Goal: Task Accomplishment & Management: Use online tool/utility

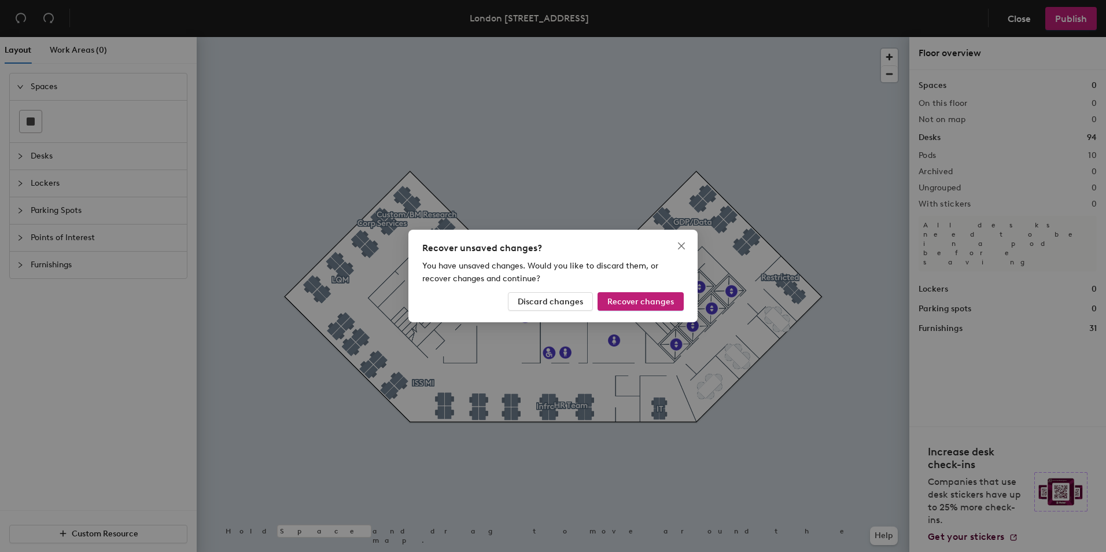
click at [693, 222] on div "Recover unsaved changes? You have unsaved changes. Would you like to discard th…" at bounding box center [553, 276] width 1106 height 552
click at [688, 222] on div "Recover unsaved changes? You have unsaved changes. Would you like to discard th…" at bounding box center [553, 276] width 1106 height 552
click at [682, 243] on icon "close" at bounding box center [681, 245] width 9 height 9
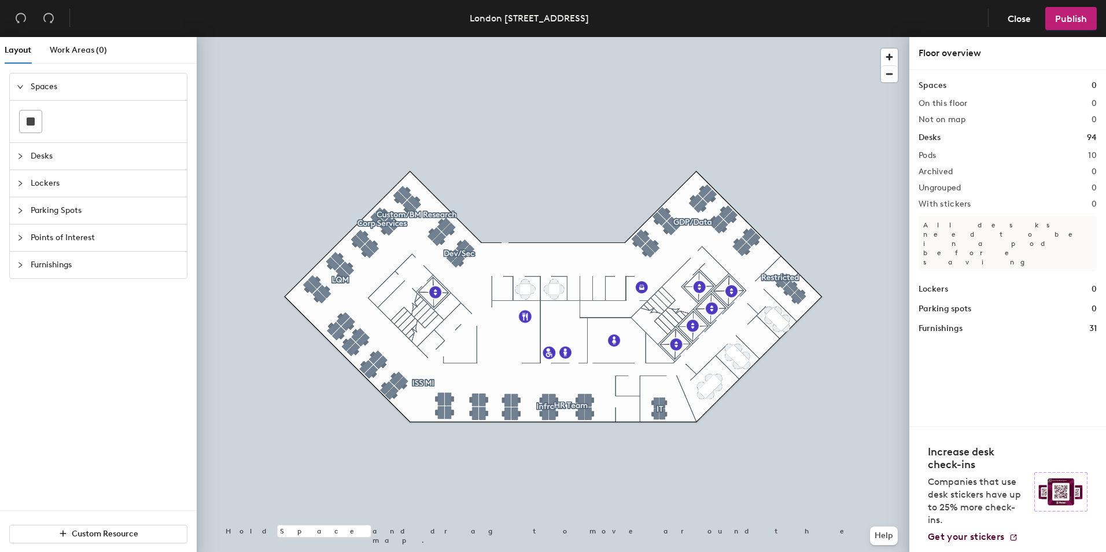
click at [21, 57] on div "Layout" at bounding box center [18, 50] width 27 height 27
click at [1008, 15] on span "Close" at bounding box center [1019, 18] width 23 height 11
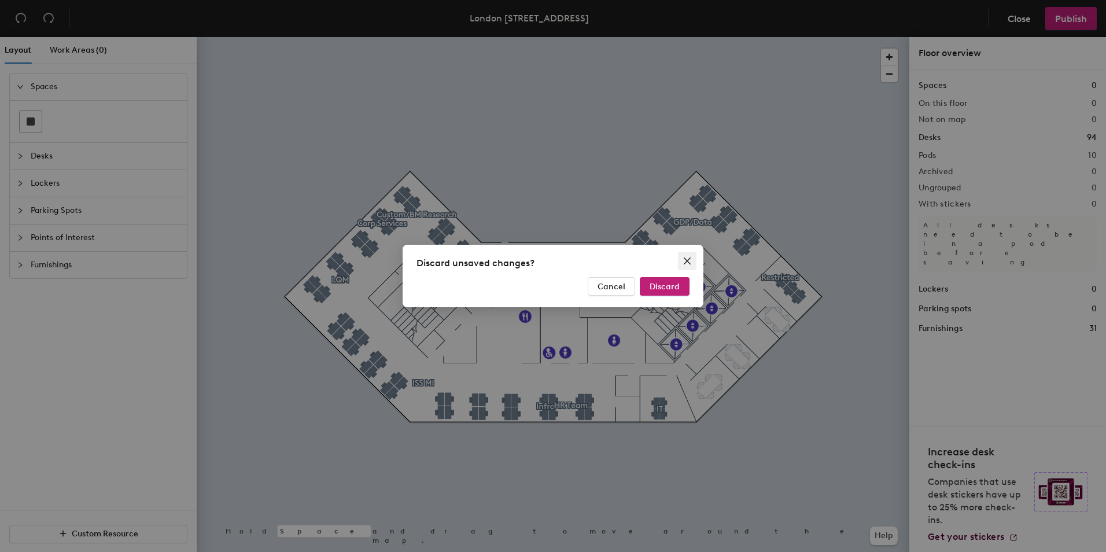
click at [692, 260] on span "Close" at bounding box center [687, 260] width 19 height 9
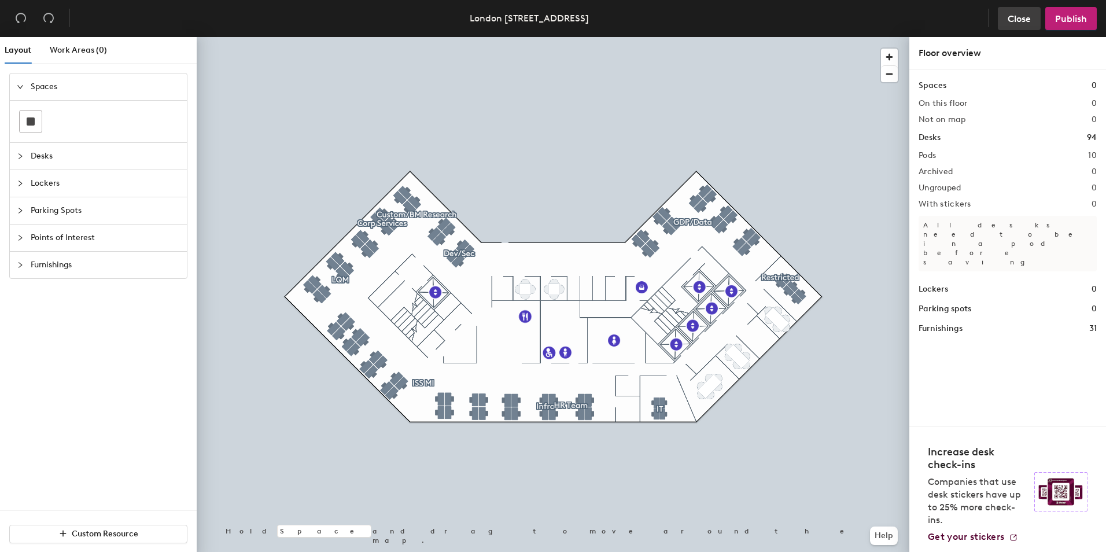
click at [1026, 19] on span "Close" at bounding box center [1019, 18] width 23 height 11
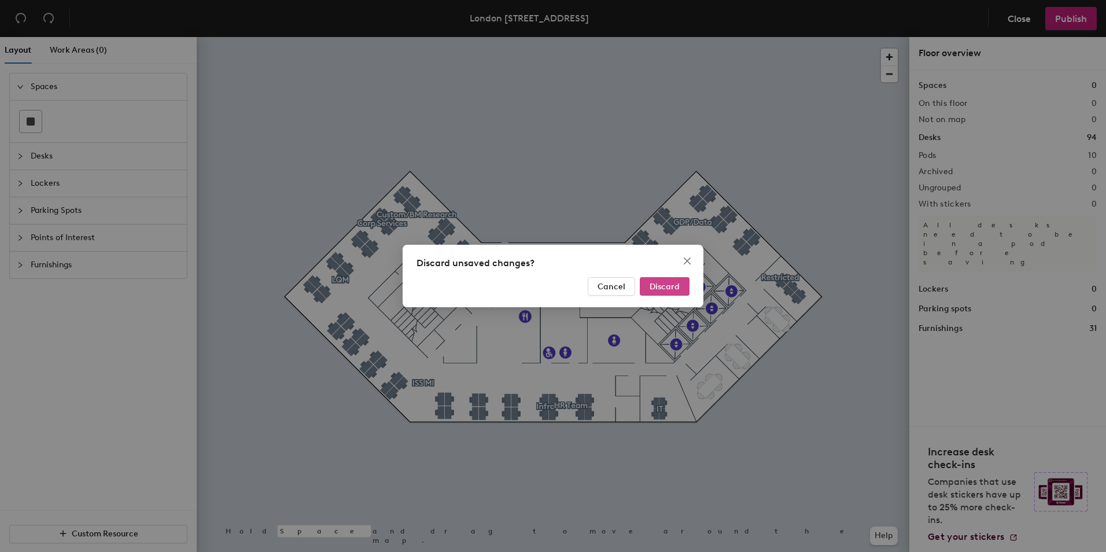
click at [653, 282] on span "Discard" at bounding box center [665, 287] width 30 height 10
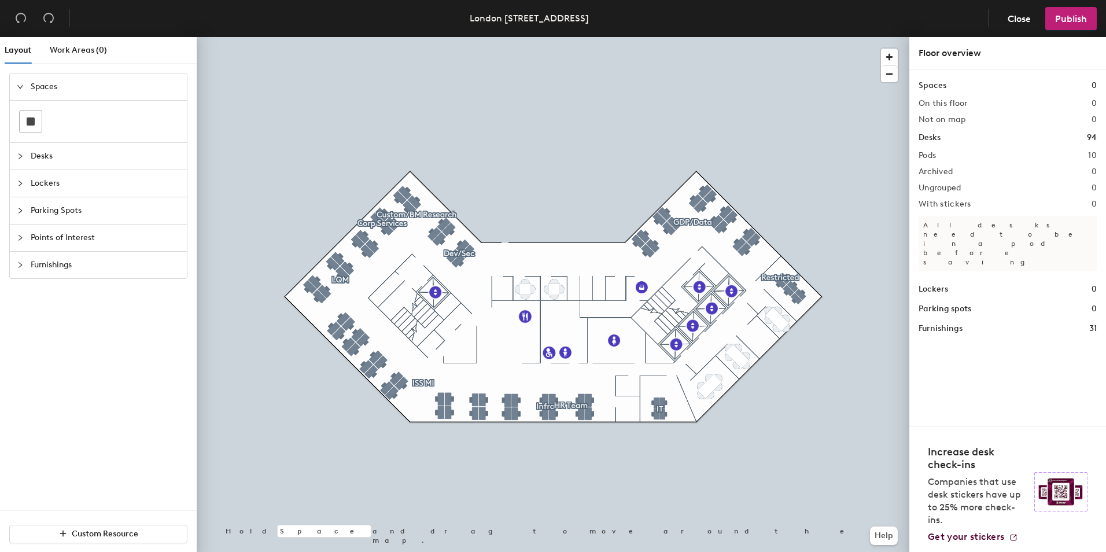
click at [42, 152] on span "Desks" at bounding box center [105, 156] width 149 height 27
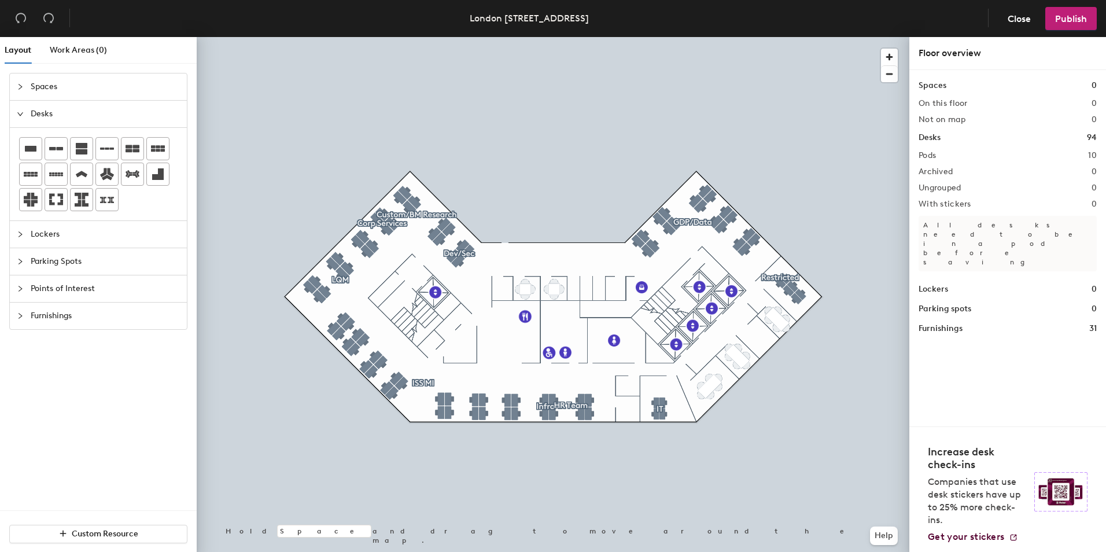
click at [47, 239] on span "Lockers" at bounding box center [105, 234] width 149 height 27
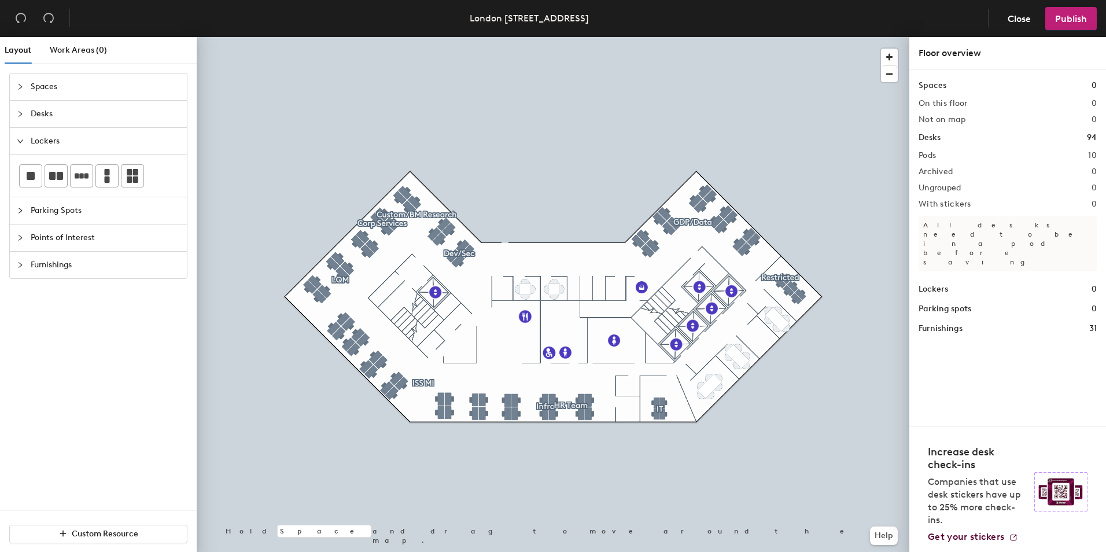
click at [66, 242] on span "Points of Interest" at bounding box center [105, 238] width 149 height 27
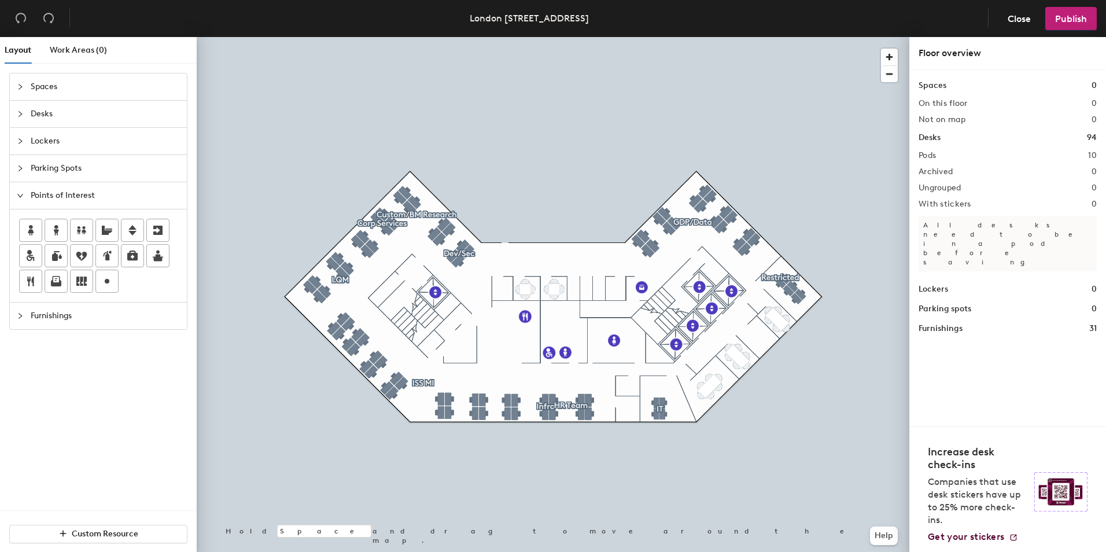
click at [682, 37] on div at bounding box center [553, 37] width 713 height 0
click at [683, 37] on div at bounding box center [553, 37] width 713 height 0
click at [683, 220] on div at bounding box center [684, 221] width 2 height 2
click at [687, 37] on div at bounding box center [553, 37] width 713 height 0
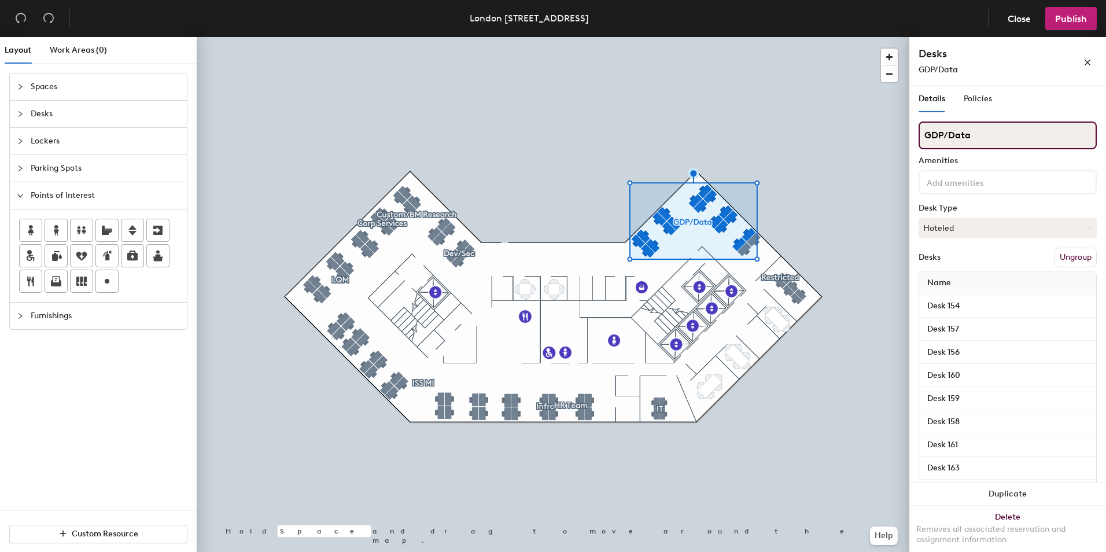
click at [943, 136] on input "GDP/Data" at bounding box center [1008, 136] width 178 height 28
type input "GPD/Data"
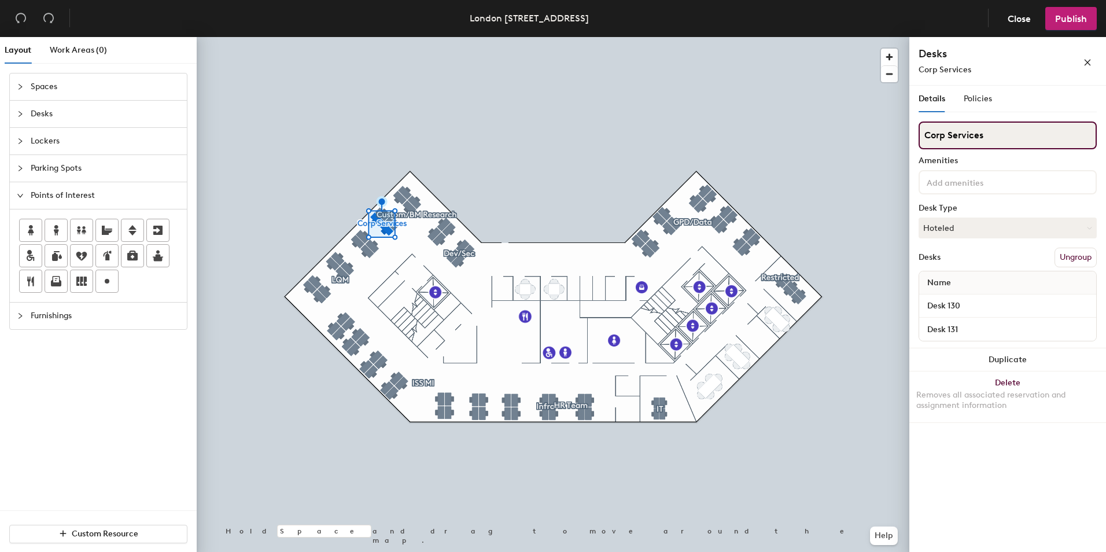
click at [1020, 133] on input "Corp Services" at bounding box center [1008, 136] width 178 height 28
type input "C"
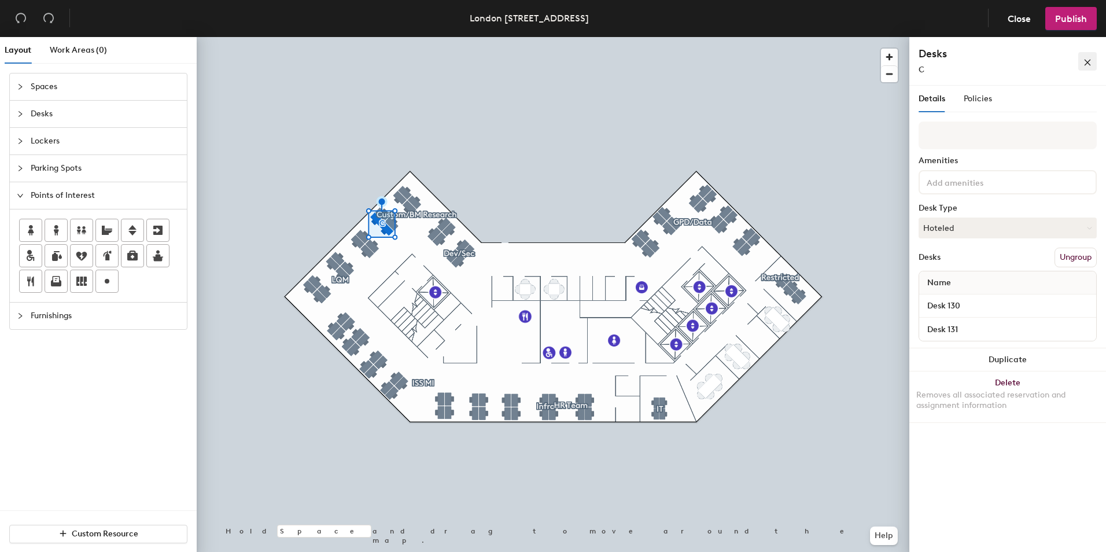
click at [1091, 67] on icon "close" at bounding box center [1088, 62] width 8 height 8
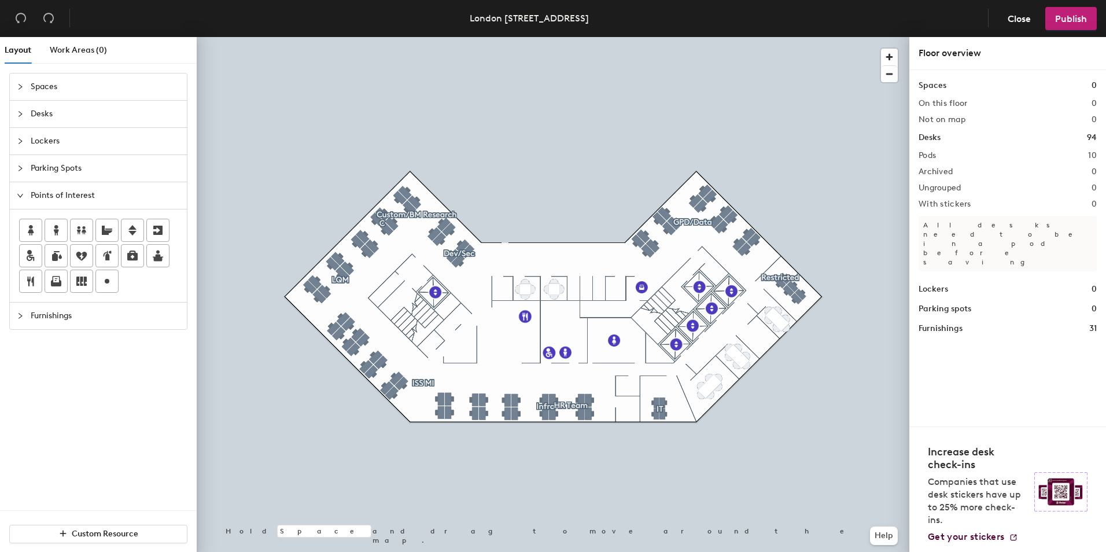
click at [378, 37] on div at bounding box center [553, 37] width 713 height 0
click at [378, 225] on div at bounding box center [379, 226] width 2 height 2
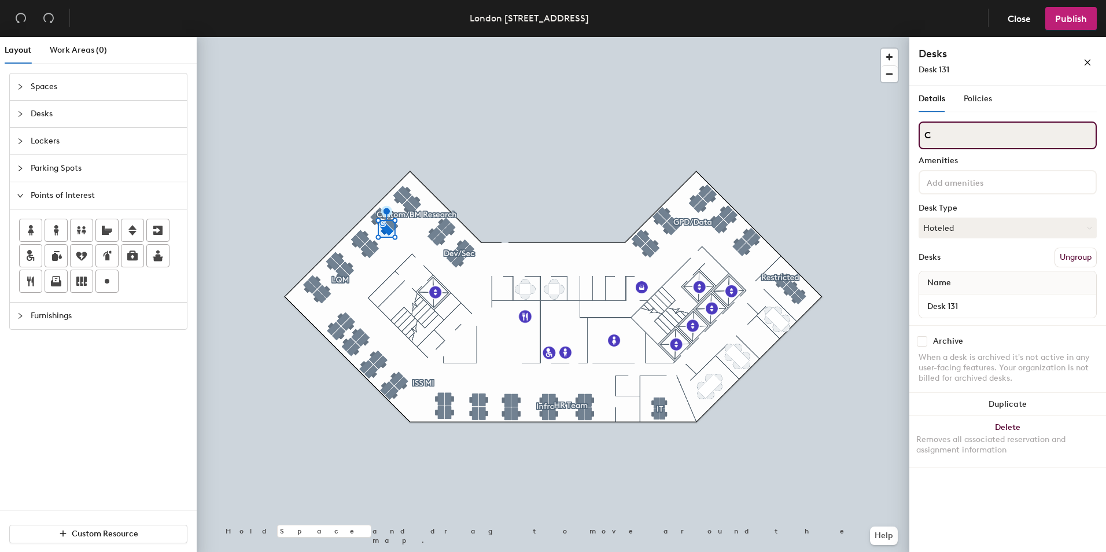
click at [945, 142] on input "C" at bounding box center [1008, 136] width 178 height 28
click at [1084, 59] on icon "close" at bounding box center [1088, 62] width 8 height 8
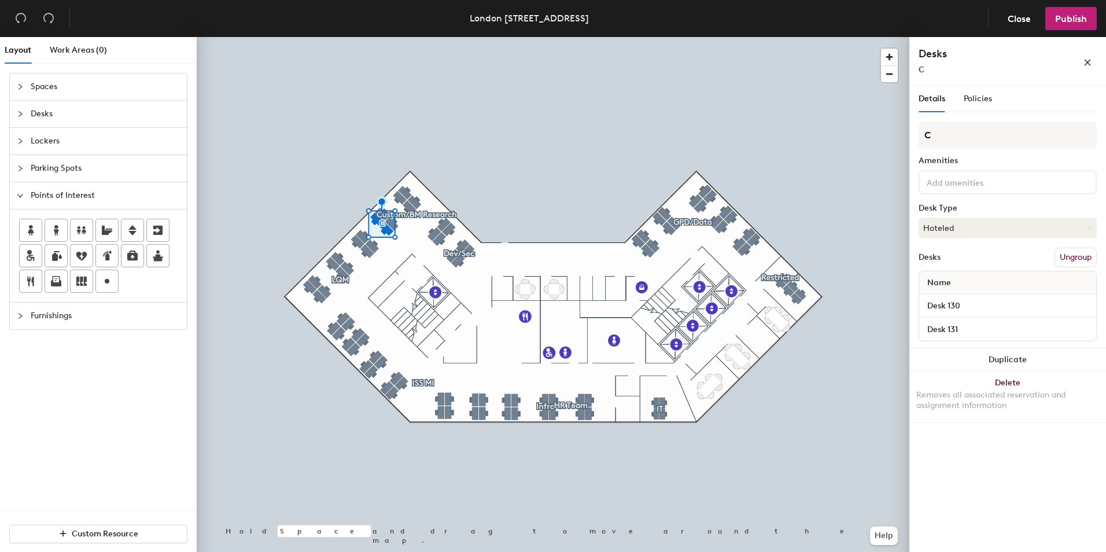
click at [1066, 252] on button "Ungroup" at bounding box center [1076, 258] width 42 height 20
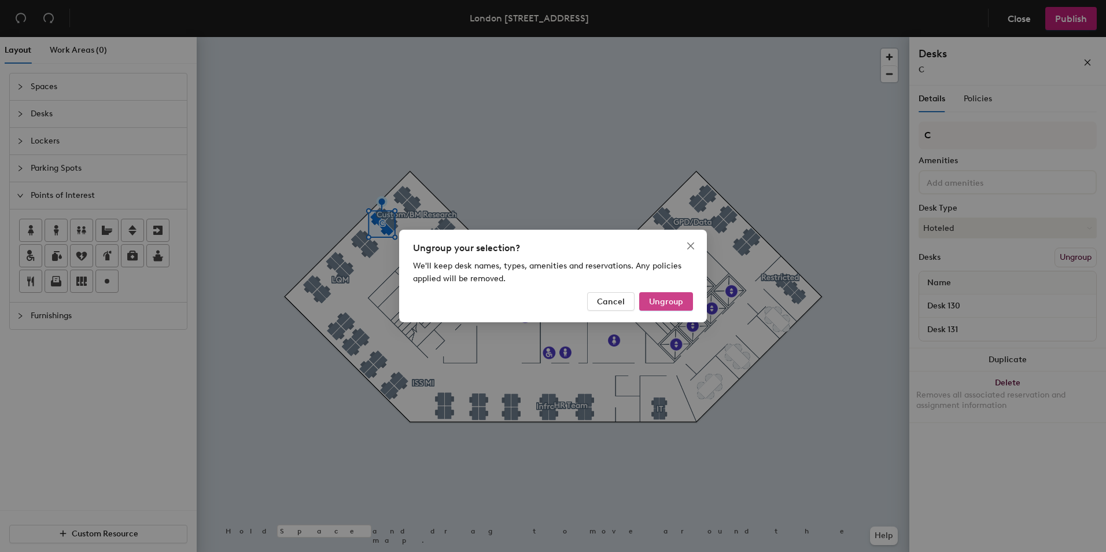
click at [657, 310] on button "Ungroup" at bounding box center [666, 301] width 54 height 19
